Goal: Information Seeking & Learning: Learn about a topic

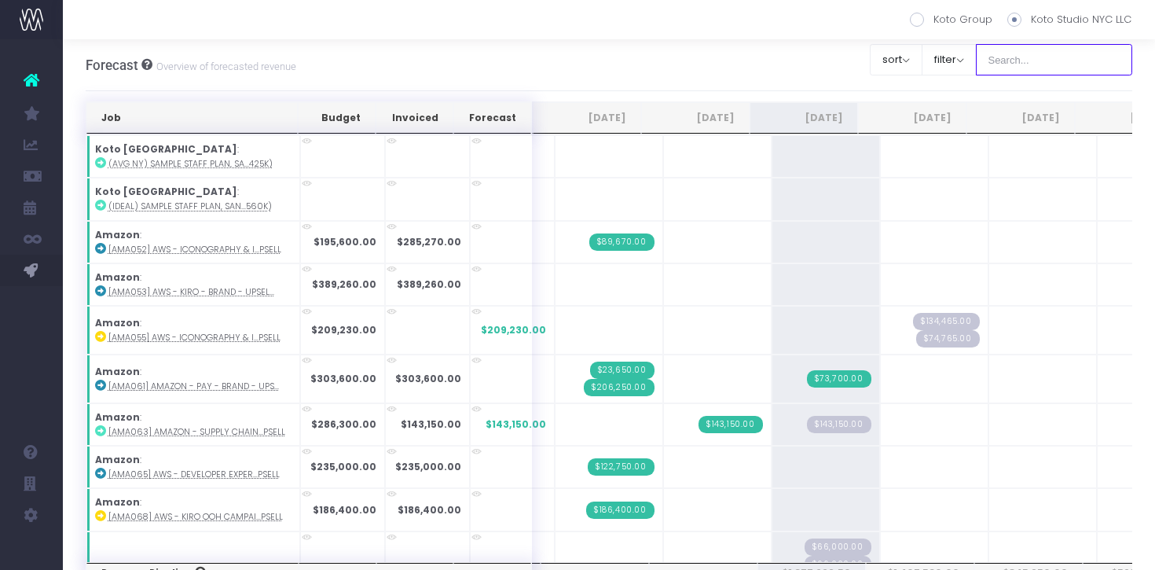
click at [1039, 60] on input "text" at bounding box center [1054, 59] width 157 height 31
type input "[PERSON_NAME]"
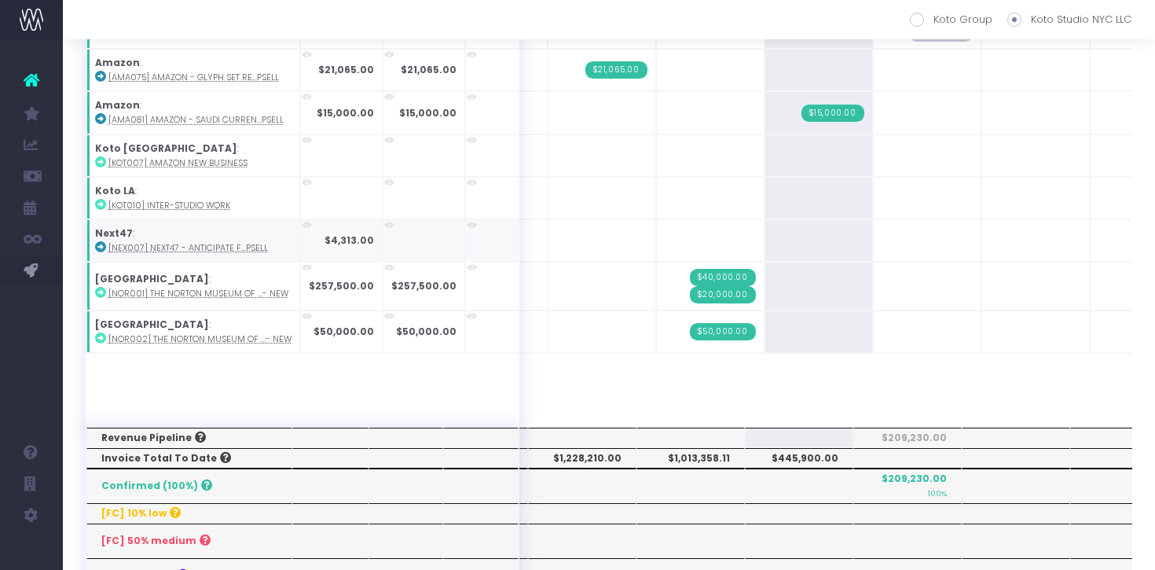
scroll to position [115, 0]
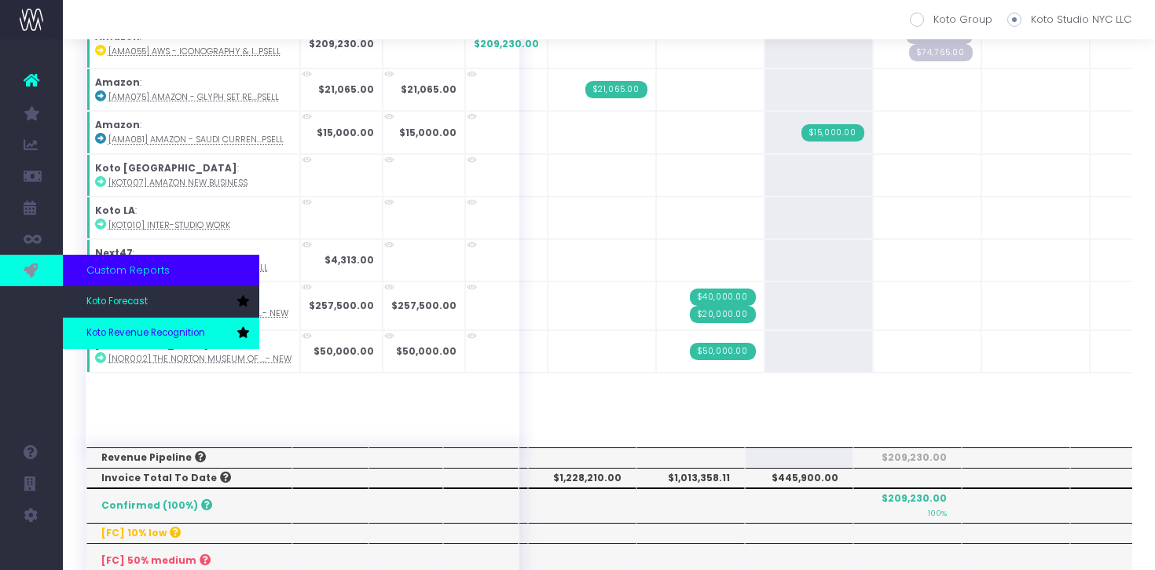
click at [112, 327] on span "Koto Revenue Recognition" at bounding box center [145, 333] width 119 height 14
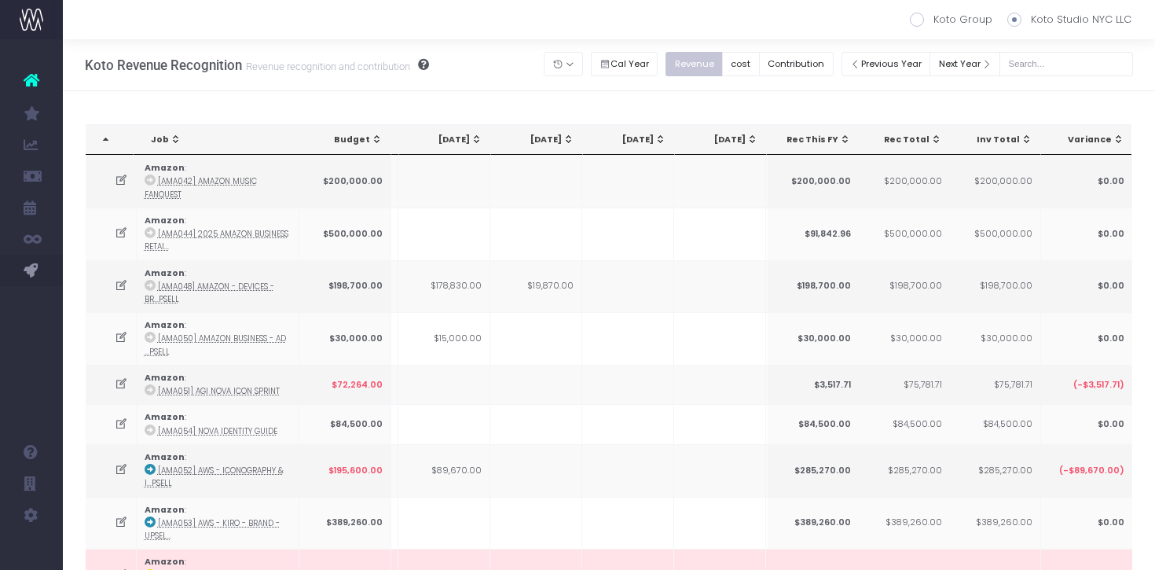
scroll to position [0, 302]
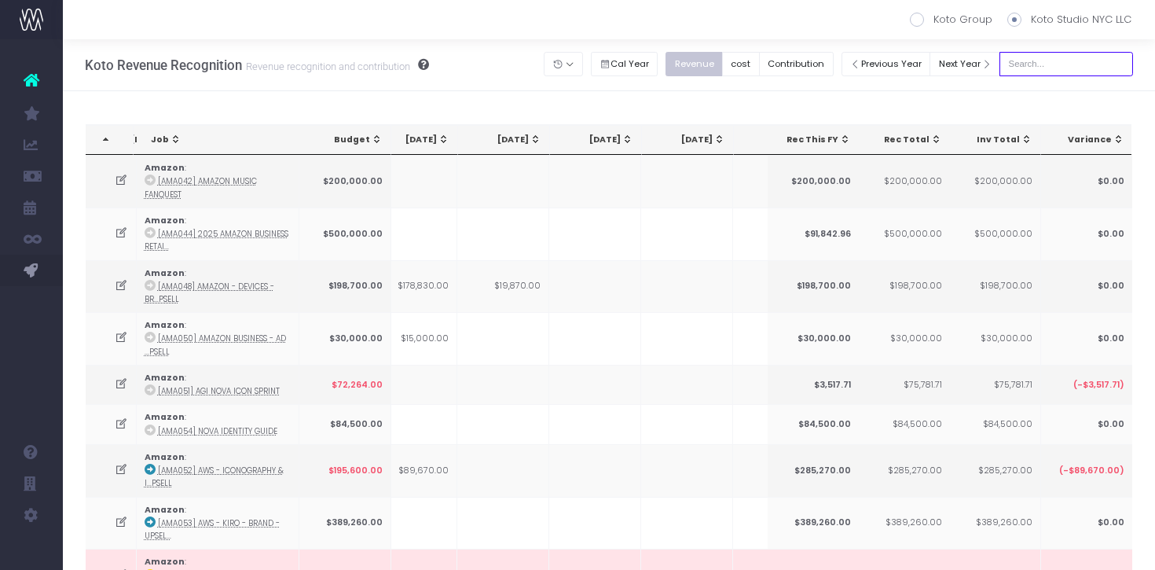
click at [1050, 66] on input "text" at bounding box center [1066, 64] width 134 height 24
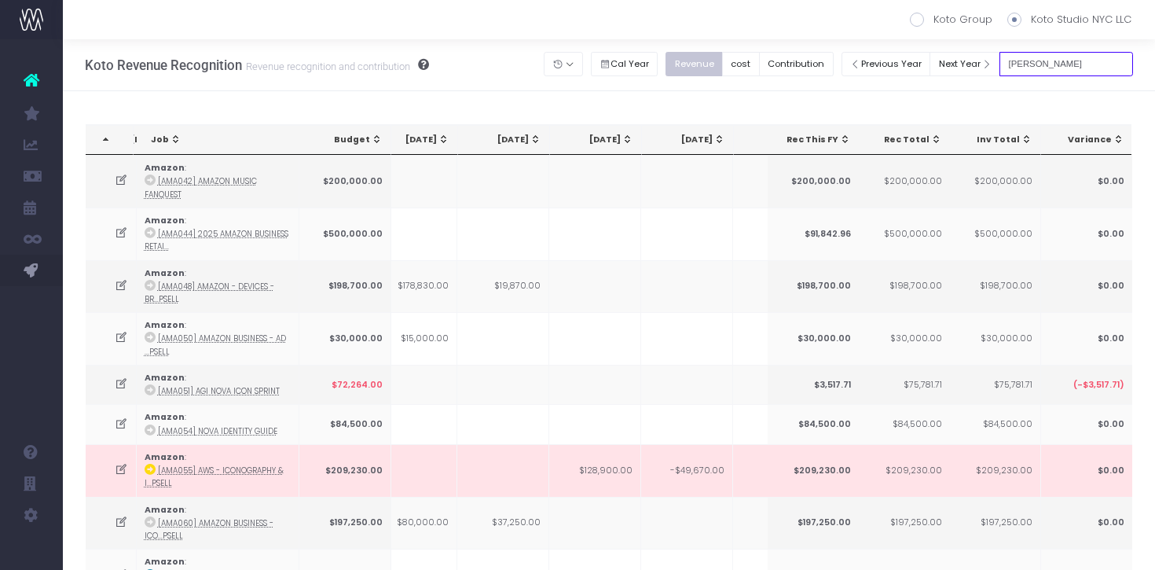
type input "[PERSON_NAME]"
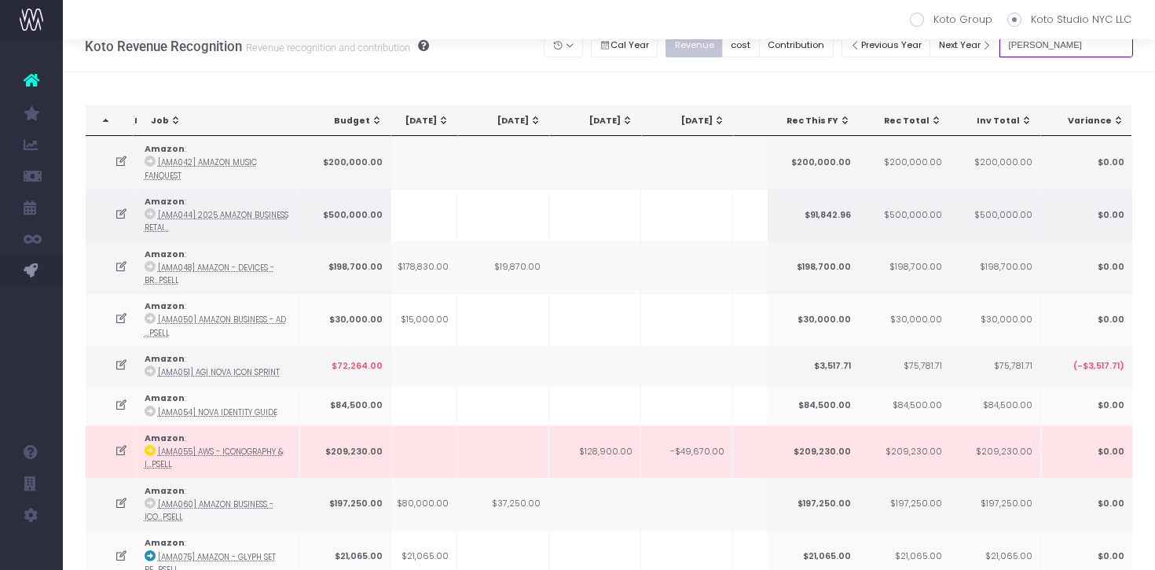
scroll to position [0, 0]
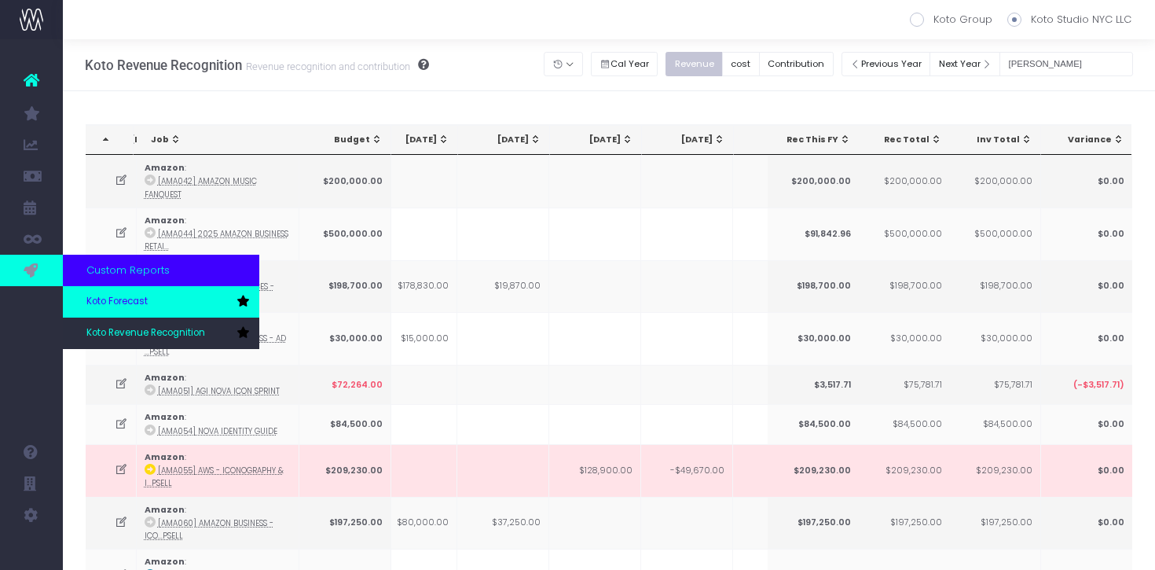
click at [140, 305] on span "Koto Forecast" at bounding box center [116, 302] width 61 height 14
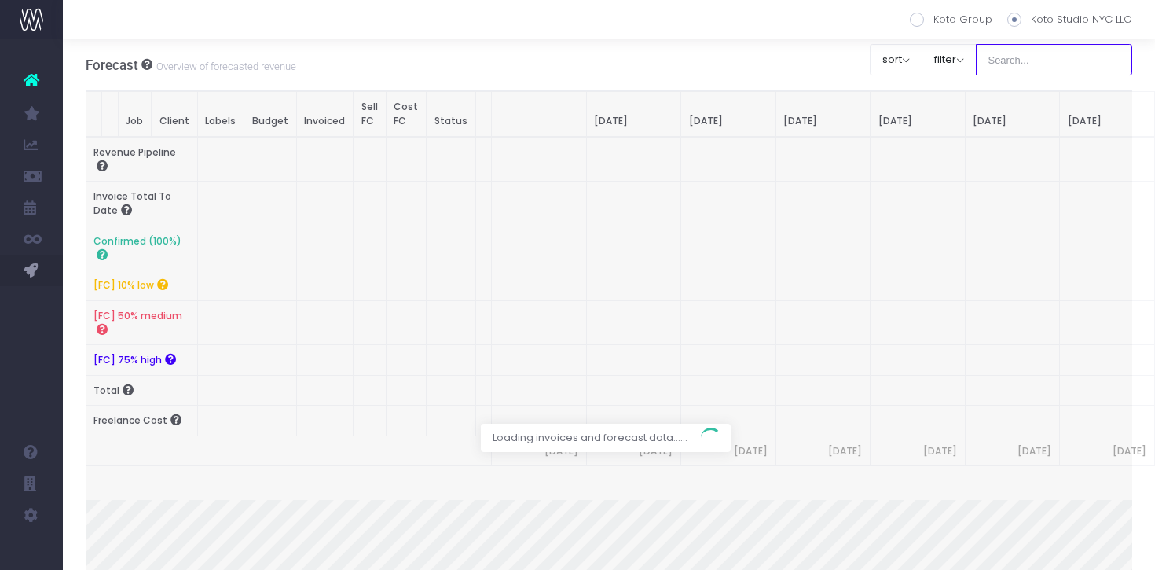
click at [1065, 61] on input "text" at bounding box center [1054, 59] width 157 height 31
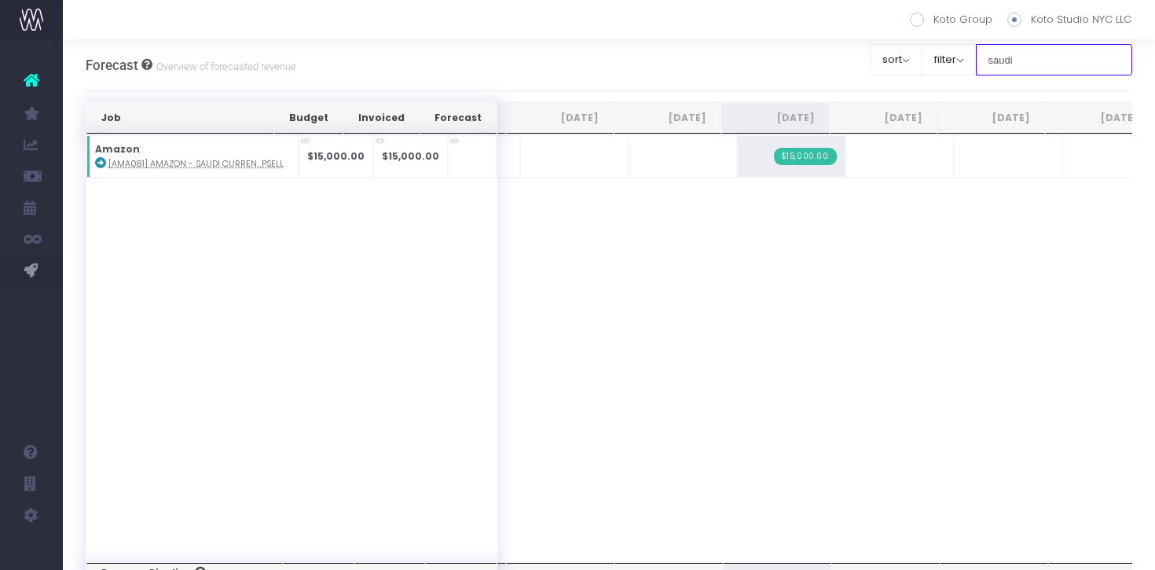
type input "saudi"
click at [97, 164] on icon at bounding box center [100, 162] width 11 height 11
click at [1057, 64] on input "saudi" at bounding box center [1054, 59] width 157 height 31
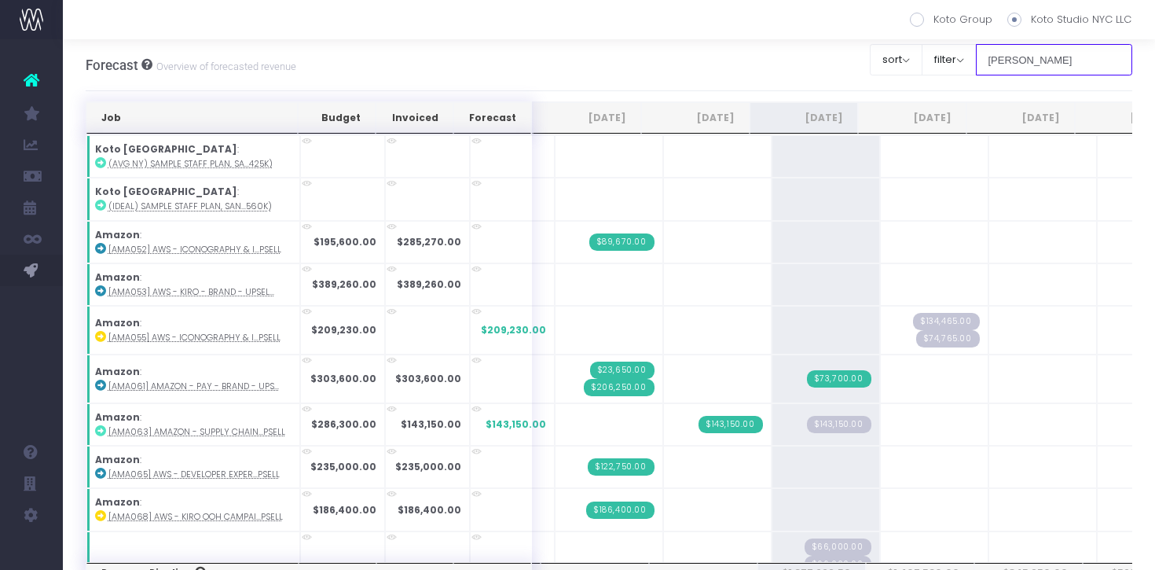
type input "[PERSON_NAME]"
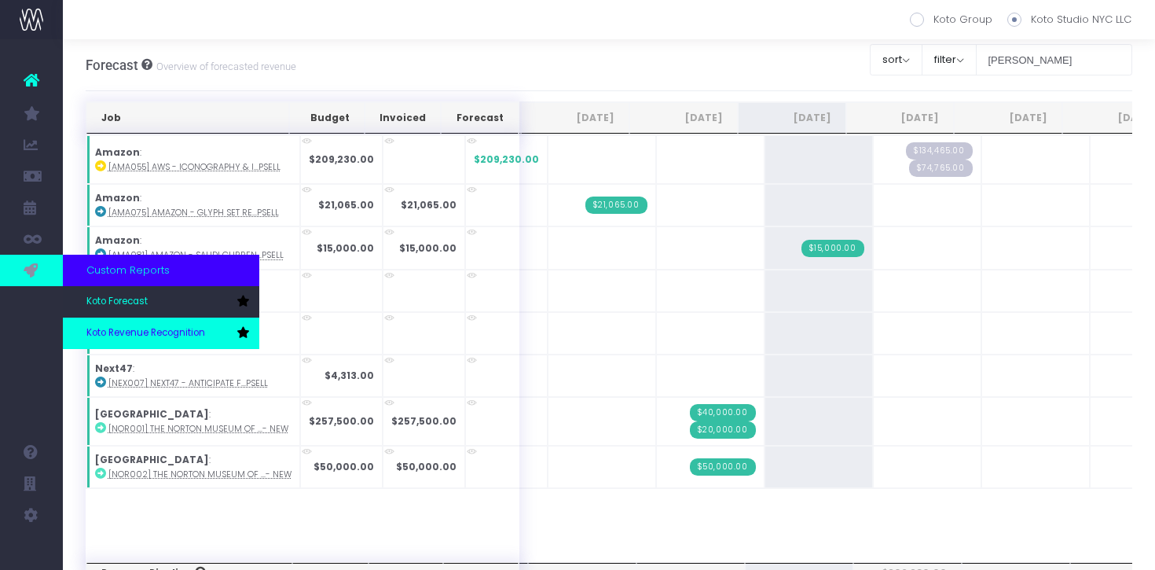
click at [119, 341] on link "Koto Revenue Recognition" at bounding box center [161, 332] width 196 height 31
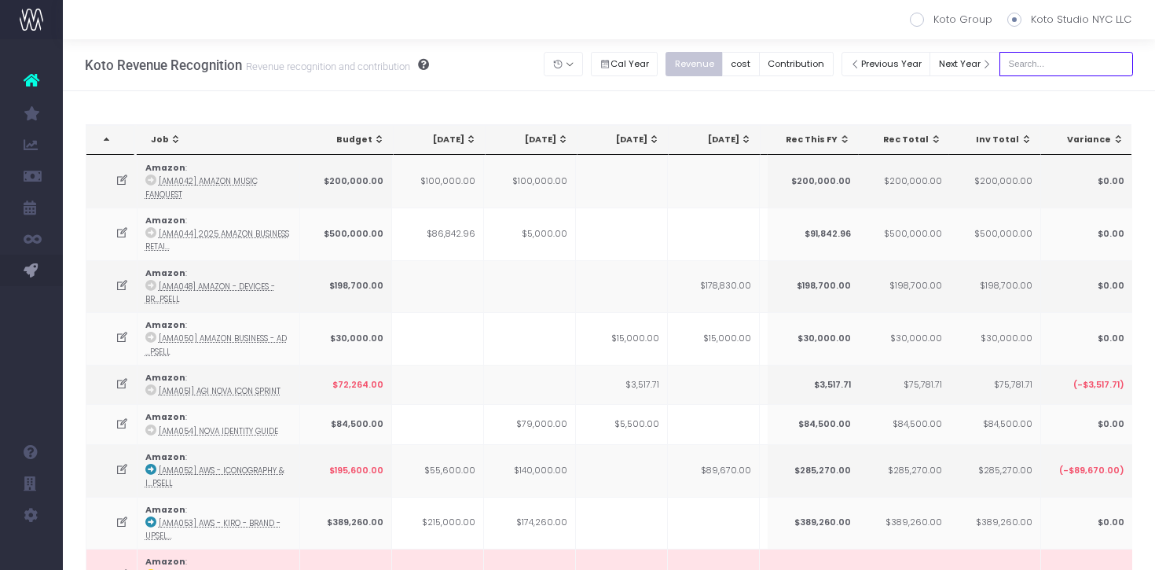
click at [1090, 57] on input "text" at bounding box center [1066, 64] width 134 height 24
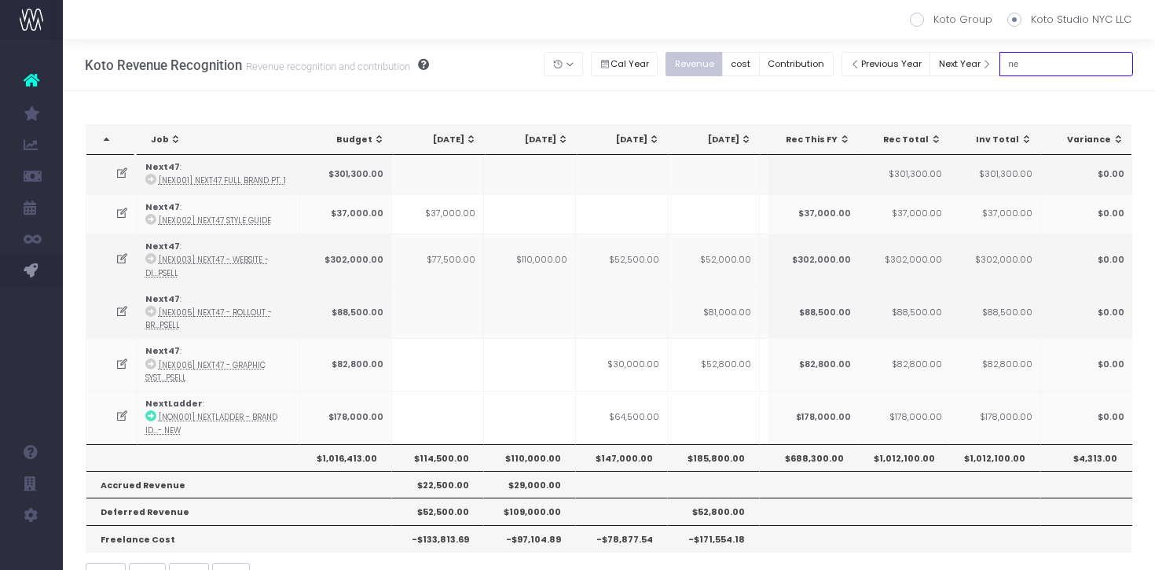
type input "n"
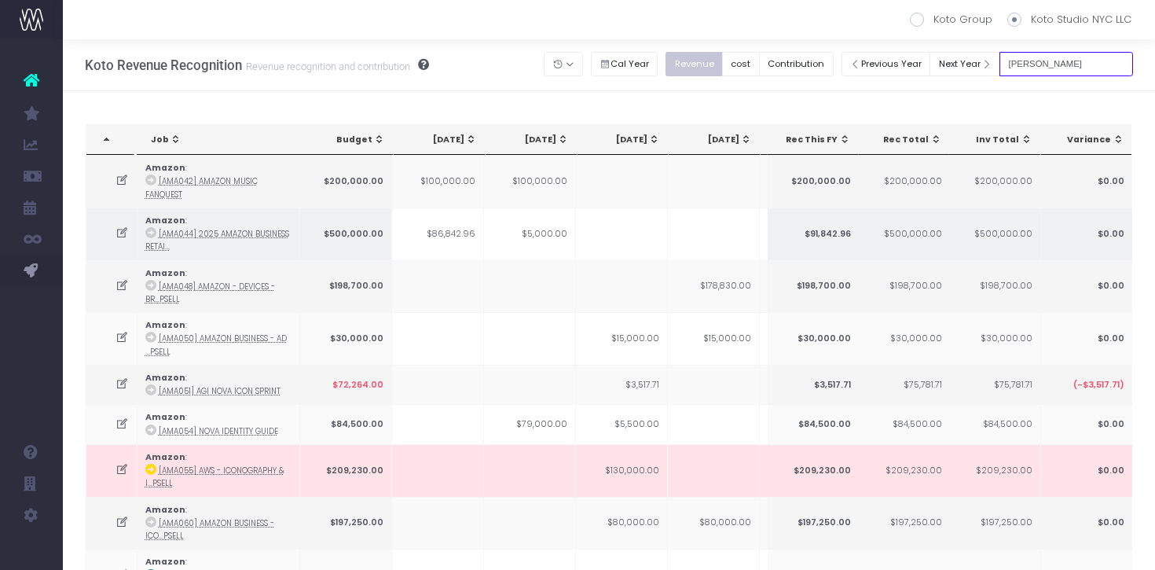
type input "[PERSON_NAME]"
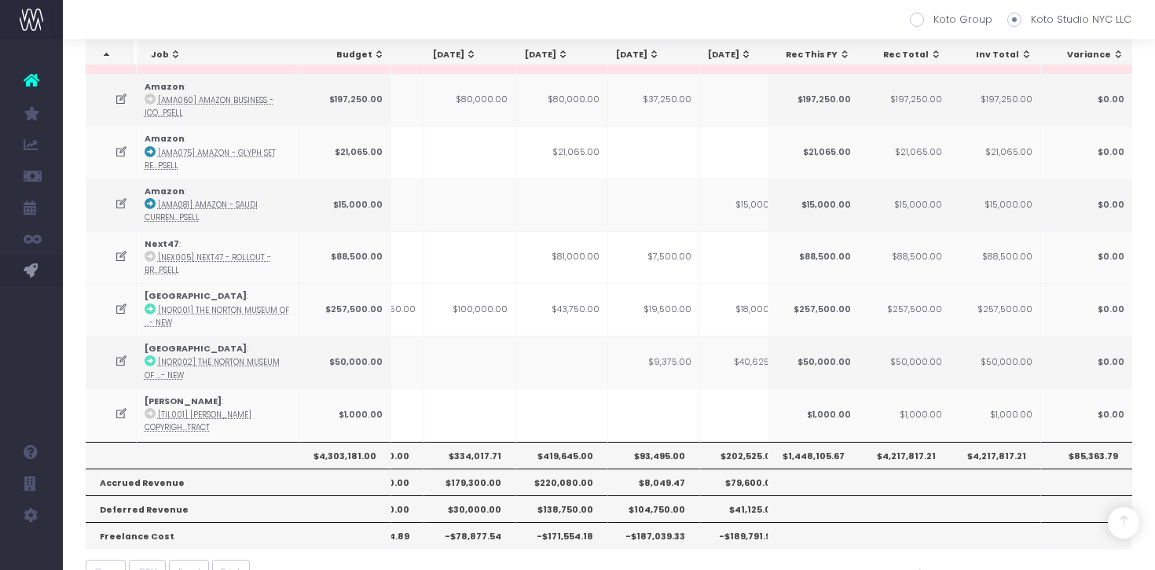
scroll to position [454, 0]
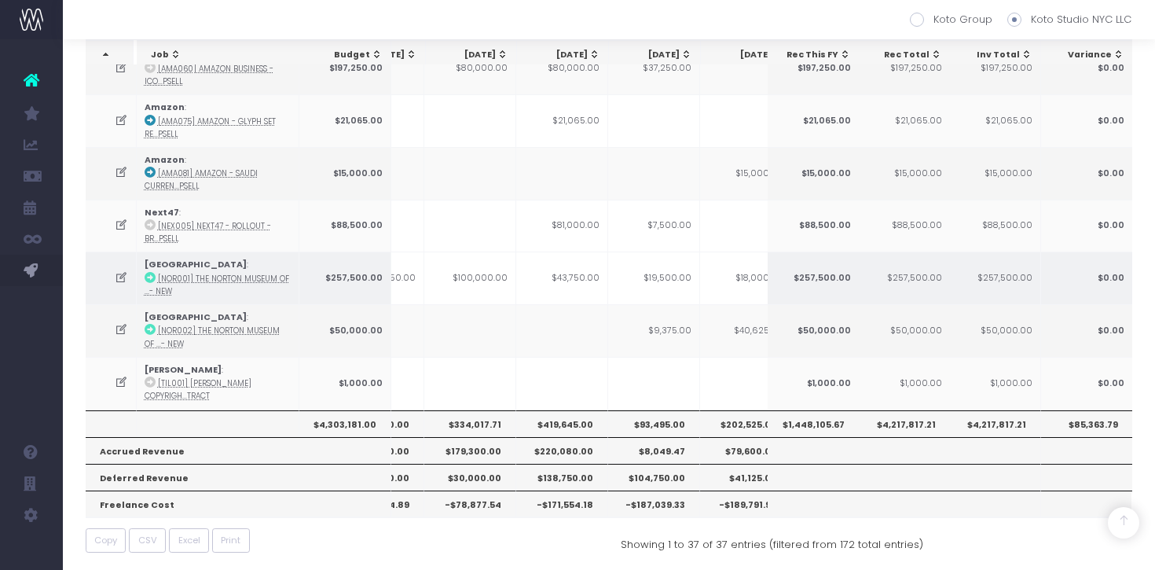
click at [477, 273] on td "$100,000.00" at bounding box center [470, 277] width 92 height 53
click at [581, 269] on td "$43,750.00" at bounding box center [562, 277] width 92 height 53
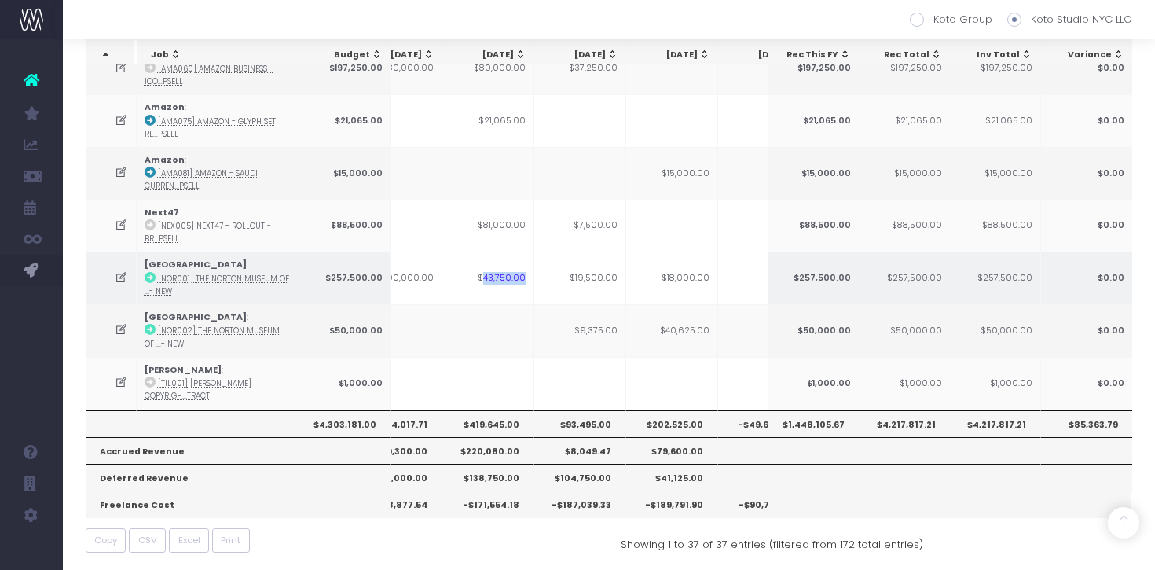
scroll to position [0, 0]
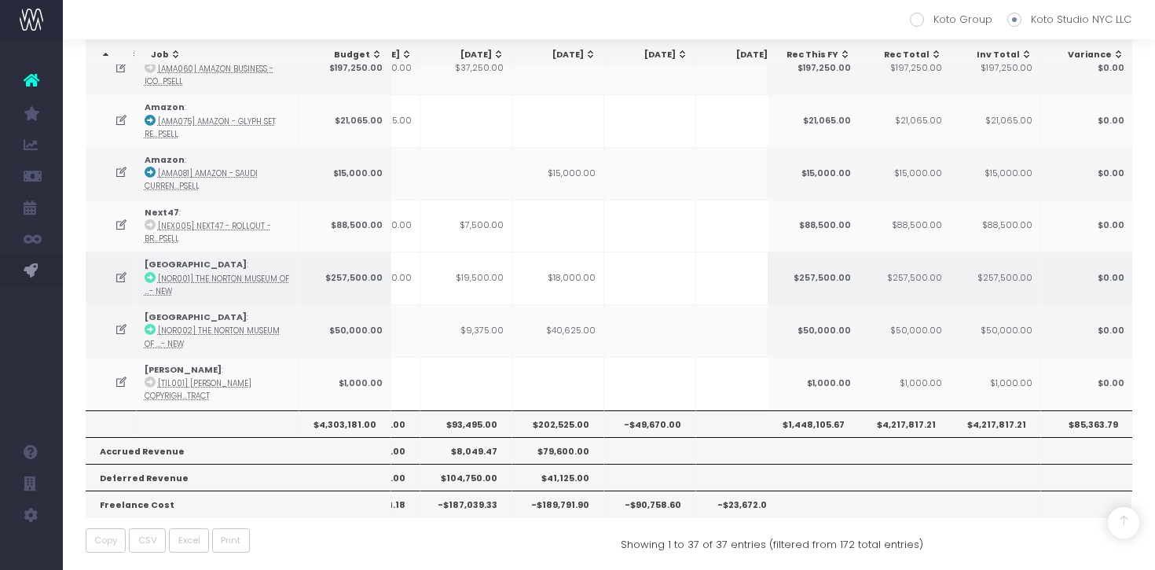
click at [123, 277] on icon at bounding box center [121, 277] width 13 height 13
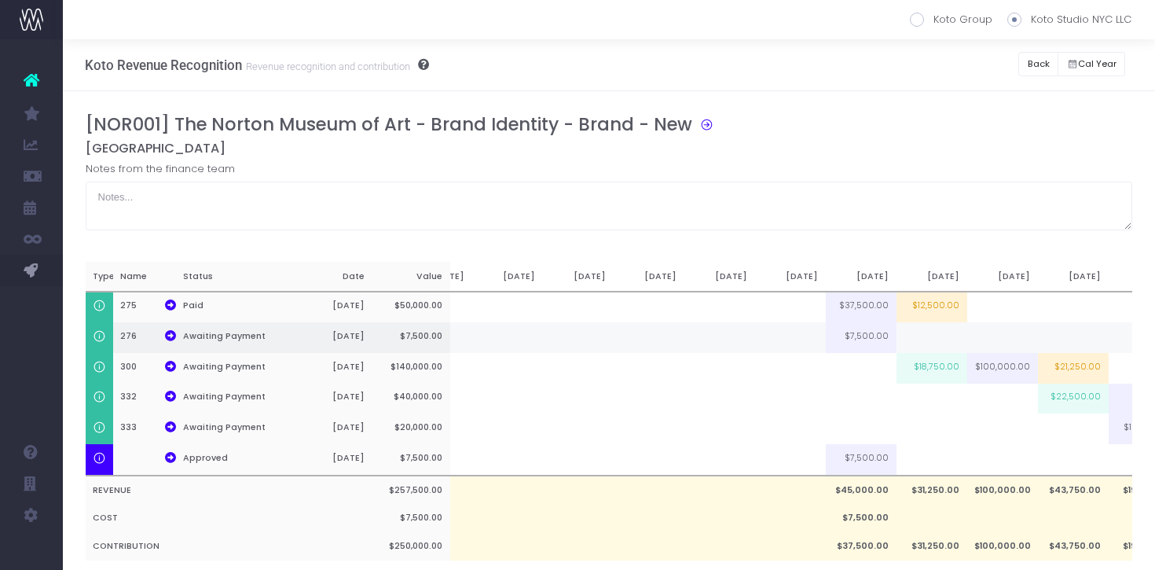
scroll to position [0, 339]
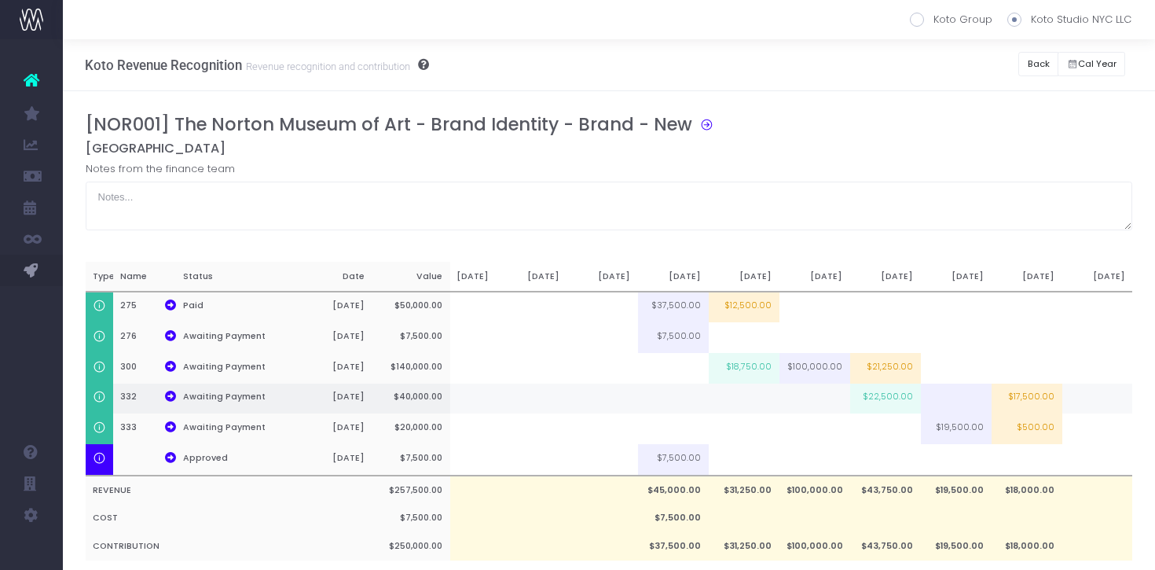
click at [1081, 404] on td at bounding box center [1097, 398] width 71 height 31
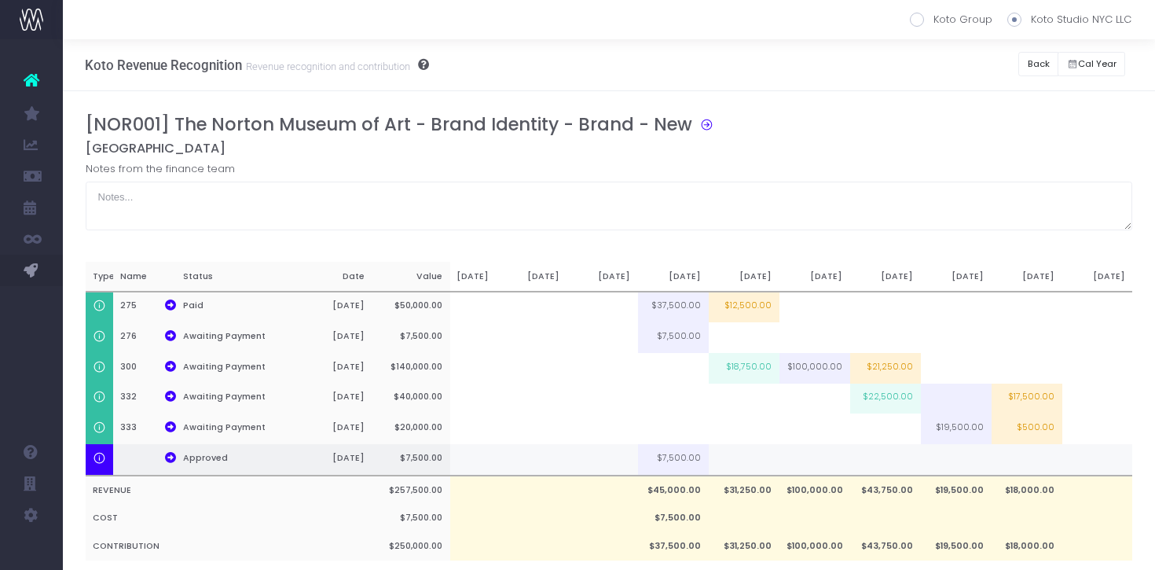
type input "2"
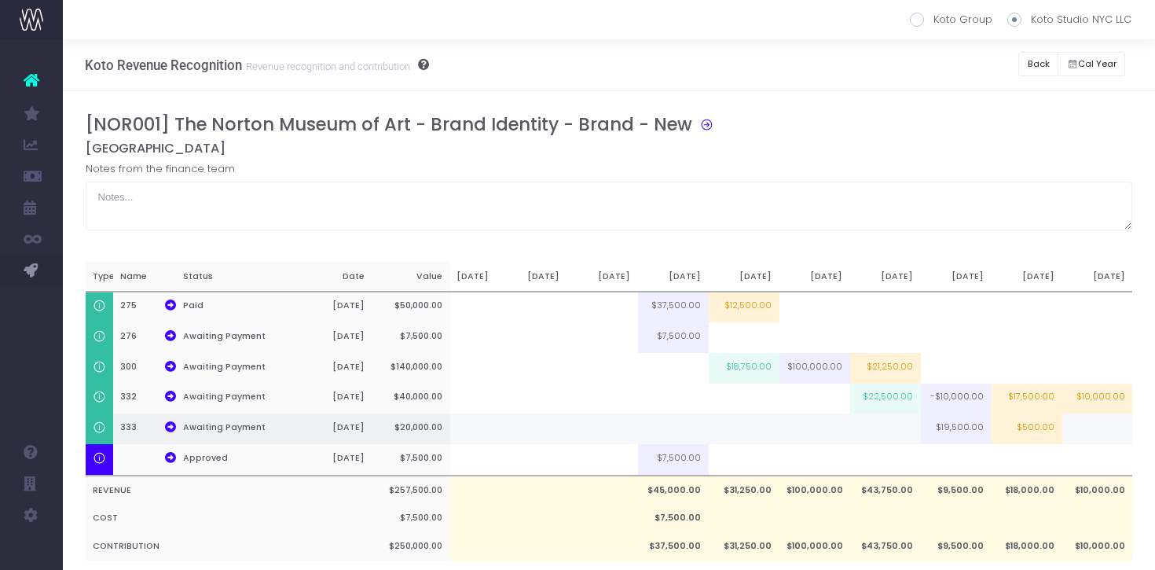
click at [1024, 422] on td "$500.00" at bounding box center [1026, 428] width 71 height 31
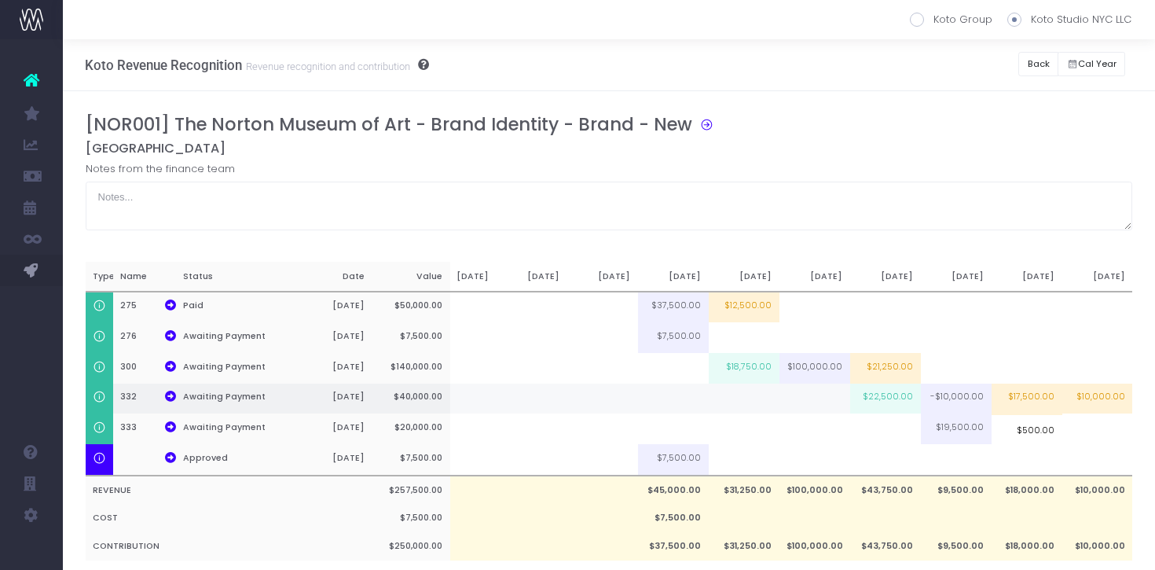
click at [1033, 398] on td "$17,500.00" at bounding box center [1026, 398] width 71 height 31
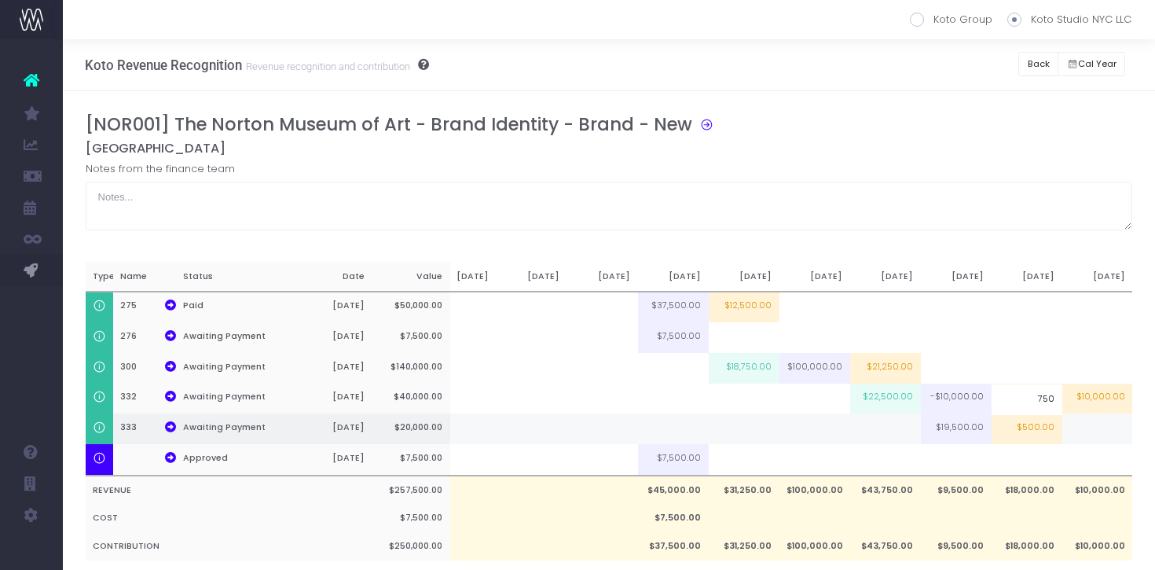
type input "7500"
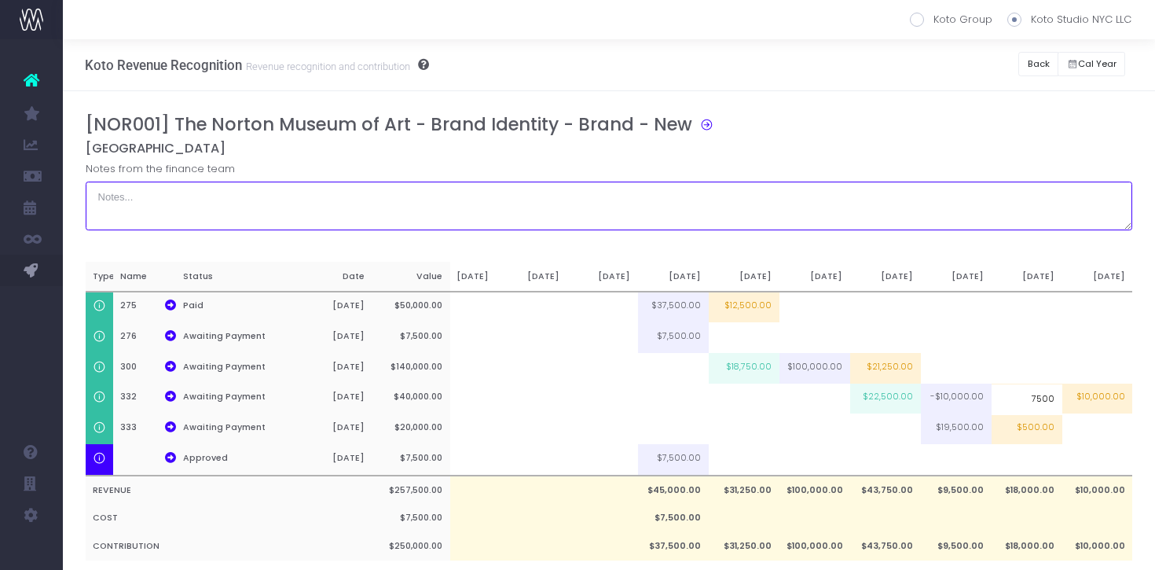
click at [1014, 215] on textarea at bounding box center [609, 205] width 1047 height 49
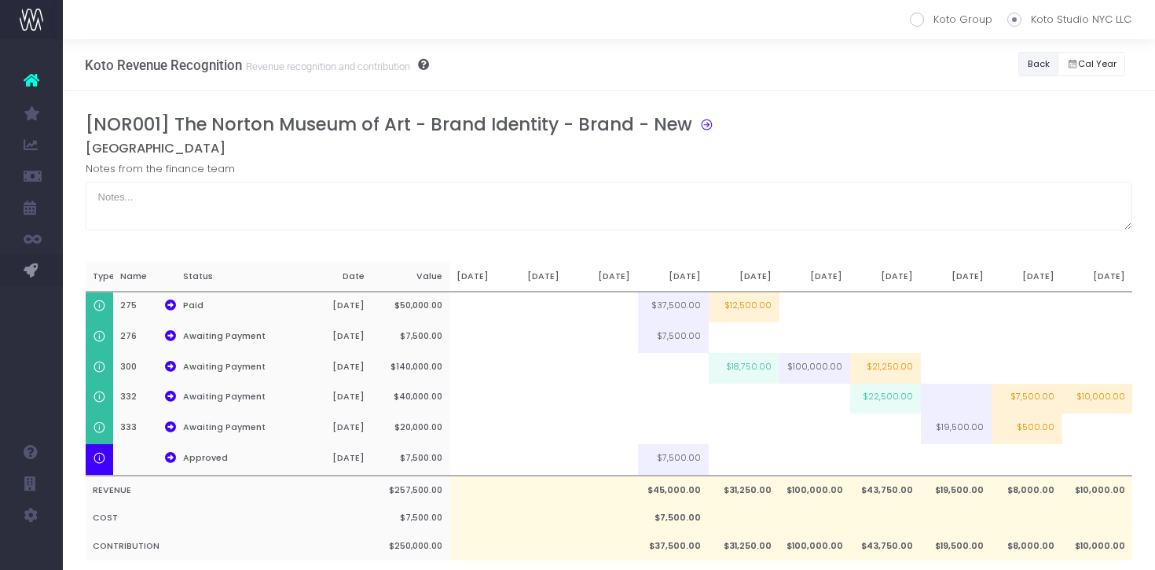
click at [1039, 70] on button "Back" at bounding box center [1038, 64] width 40 height 24
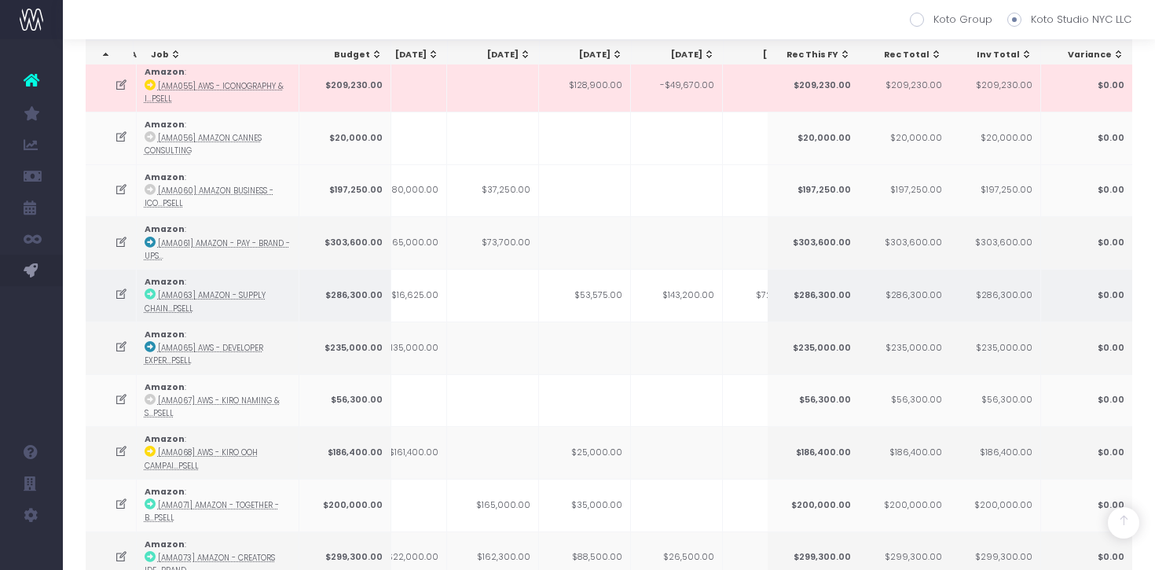
scroll to position [510, 0]
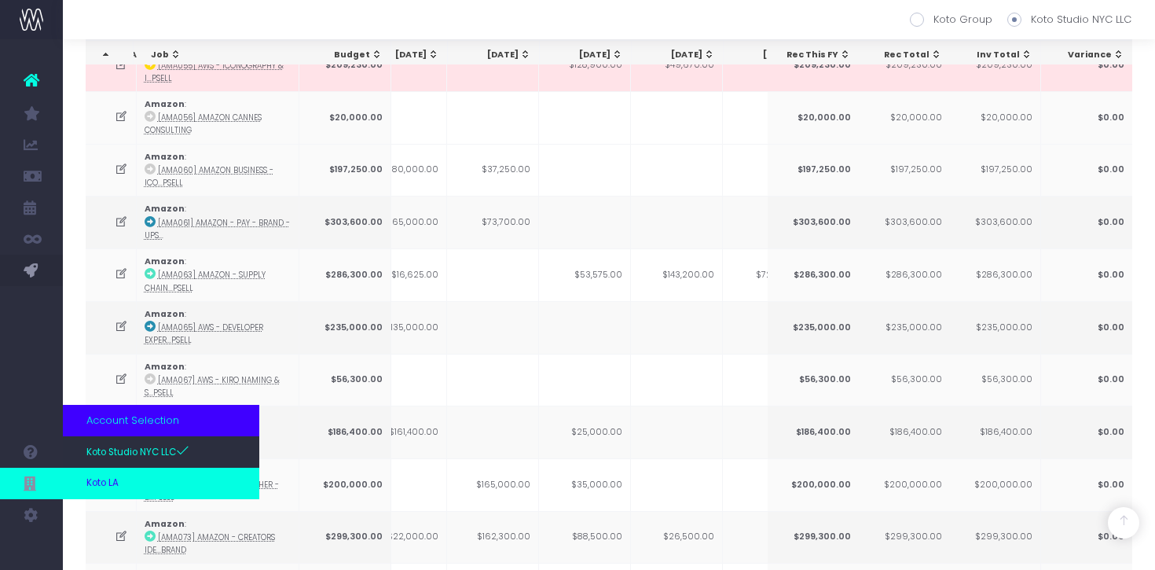
click at [118, 473] on link "Koto LA" at bounding box center [161, 482] width 196 height 31
